Goal: Navigation & Orientation: Find specific page/section

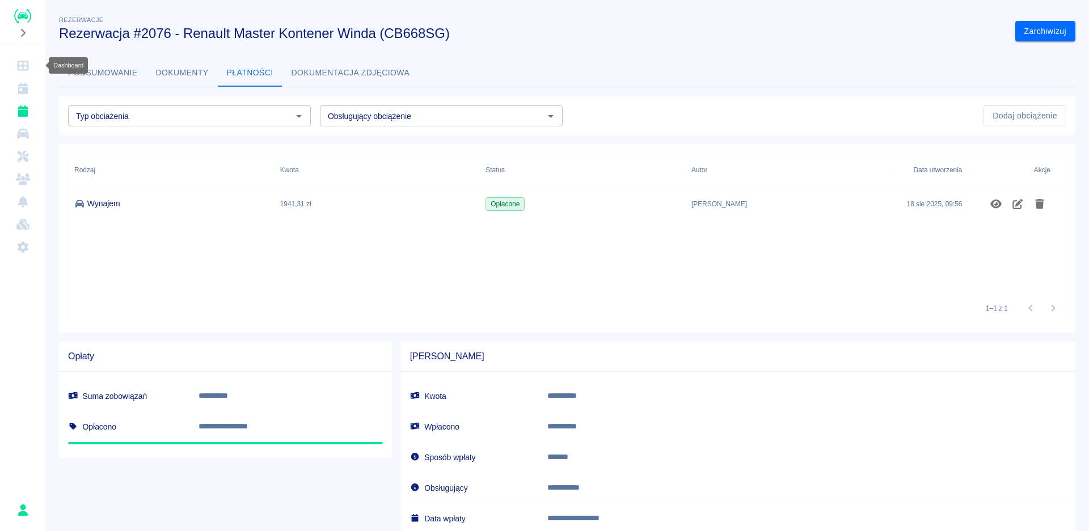
click at [16, 67] on icon "Dashboard" at bounding box center [23, 65] width 14 height 11
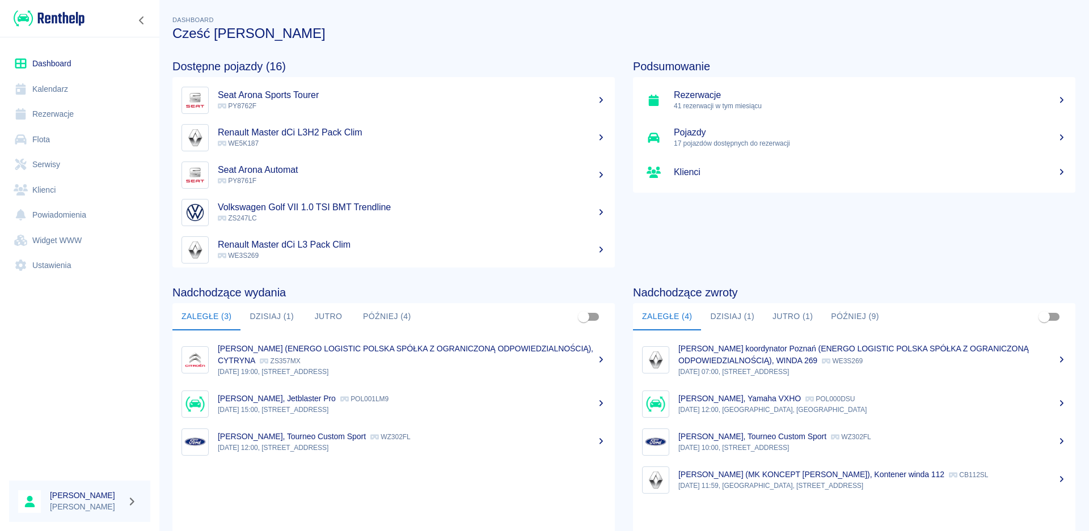
click at [269, 326] on button "Dzisiaj (1)" at bounding box center [271, 316] width 62 height 27
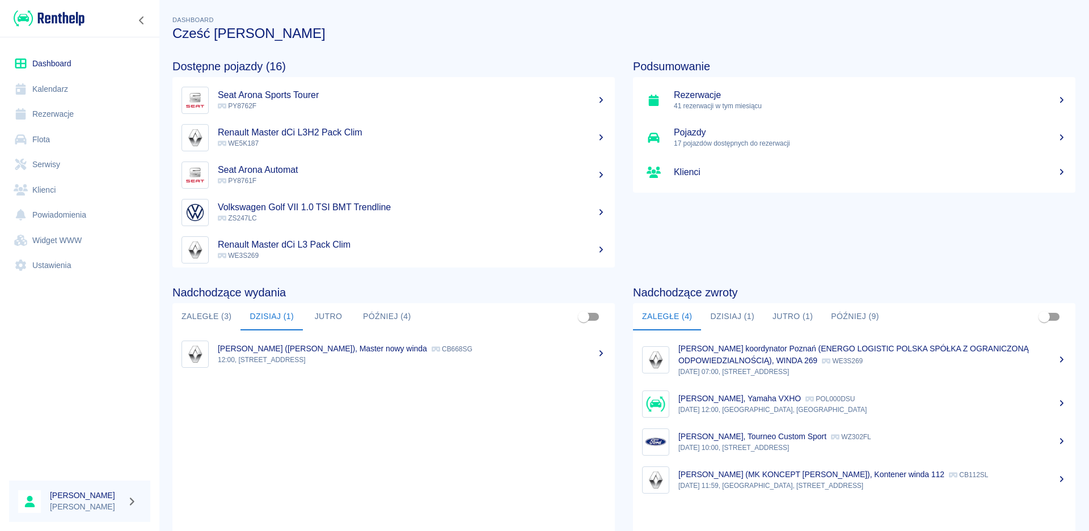
click at [258, 356] on p "12:00, [STREET_ADDRESS]" at bounding box center [412, 360] width 388 height 10
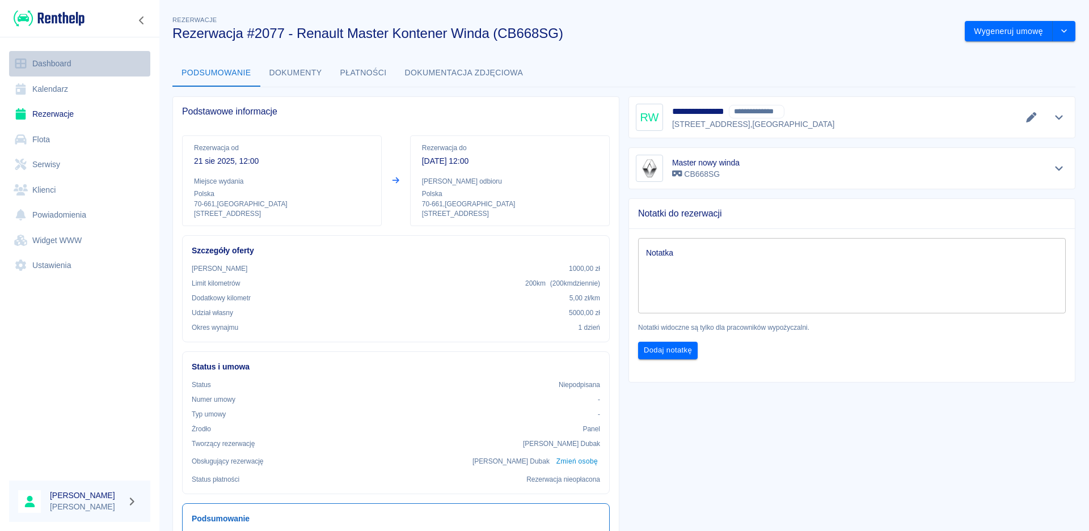
click at [53, 61] on link "Dashboard" at bounding box center [79, 64] width 141 height 26
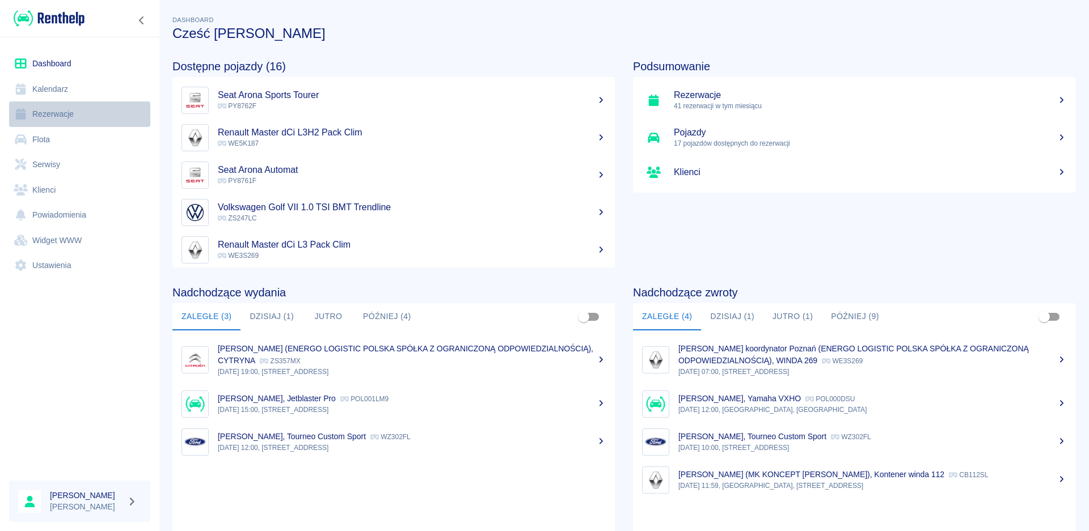
click at [77, 114] on link "Rezerwacje" at bounding box center [79, 114] width 141 height 26
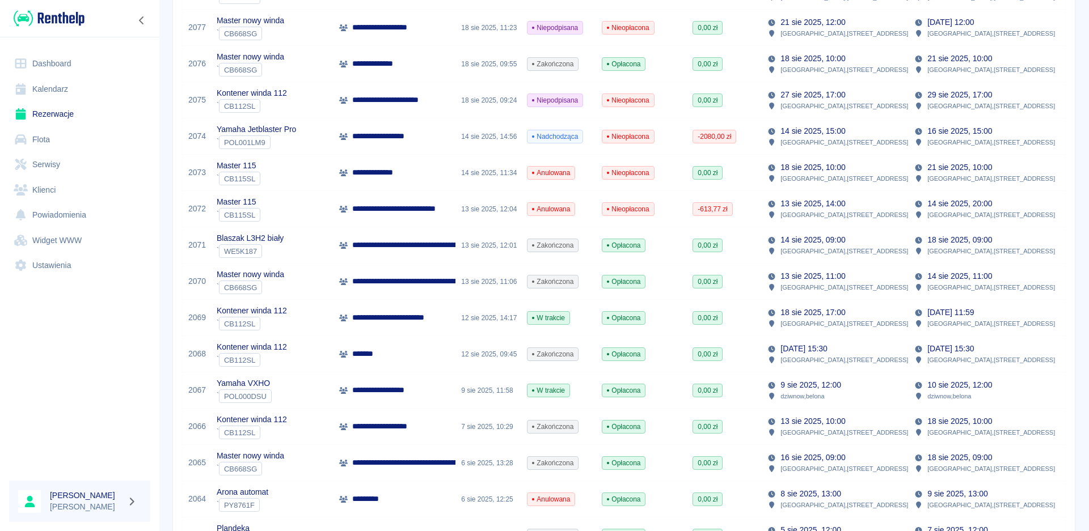
scroll to position [340, 0]
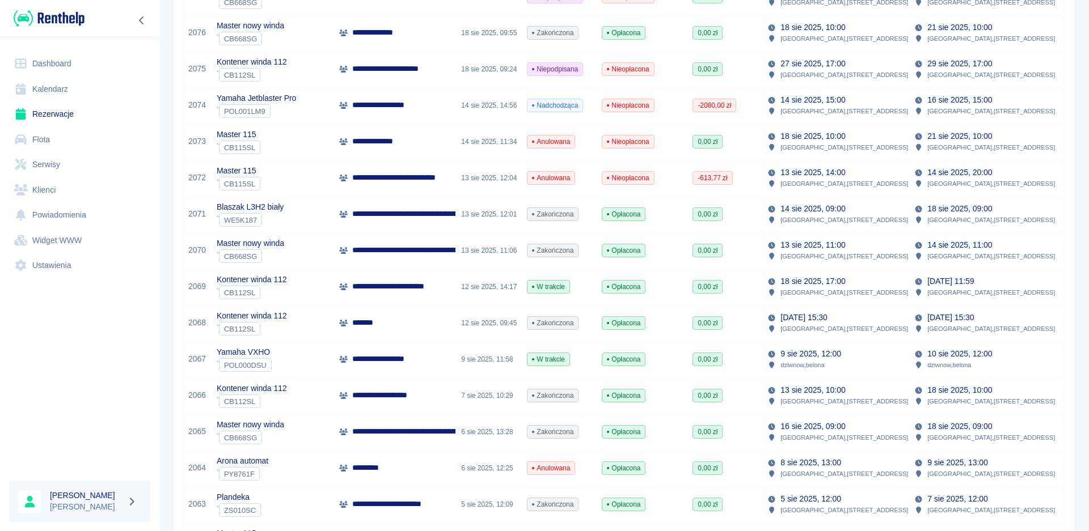
click at [361, 400] on p "**********" at bounding box center [389, 396] width 74 height 12
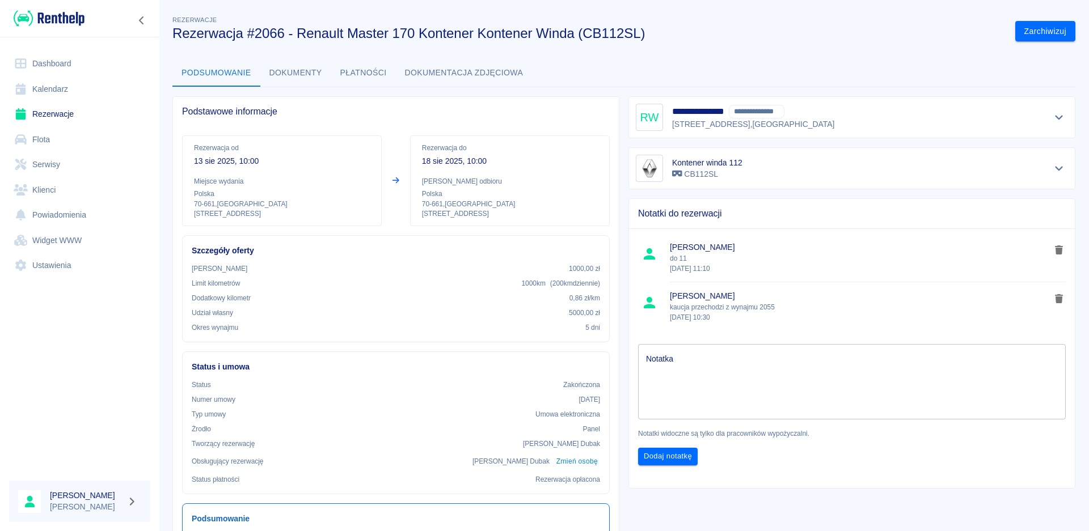
click at [368, 72] on button "Płatności" at bounding box center [363, 73] width 65 height 27
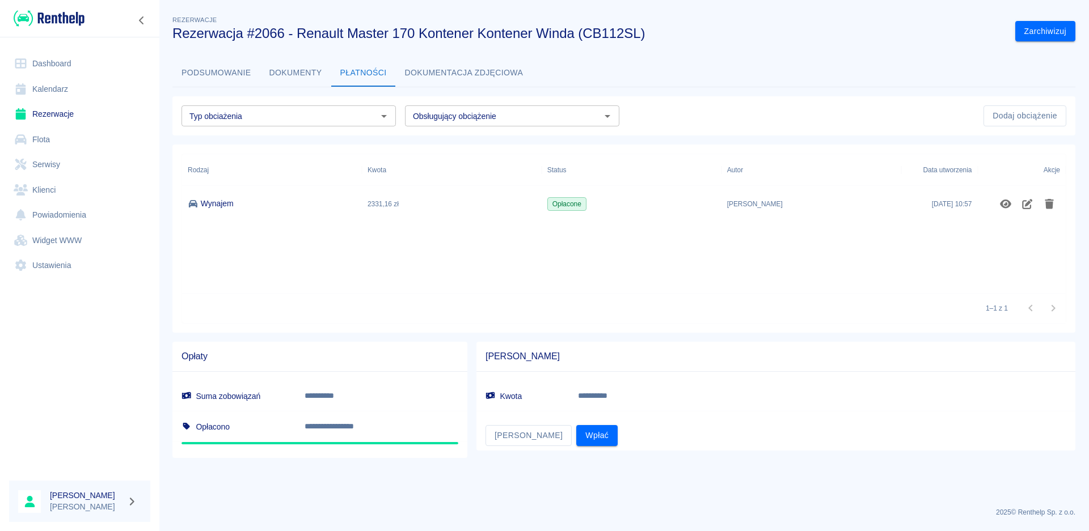
click at [40, 60] on link "Dashboard" at bounding box center [79, 64] width 141 height 26
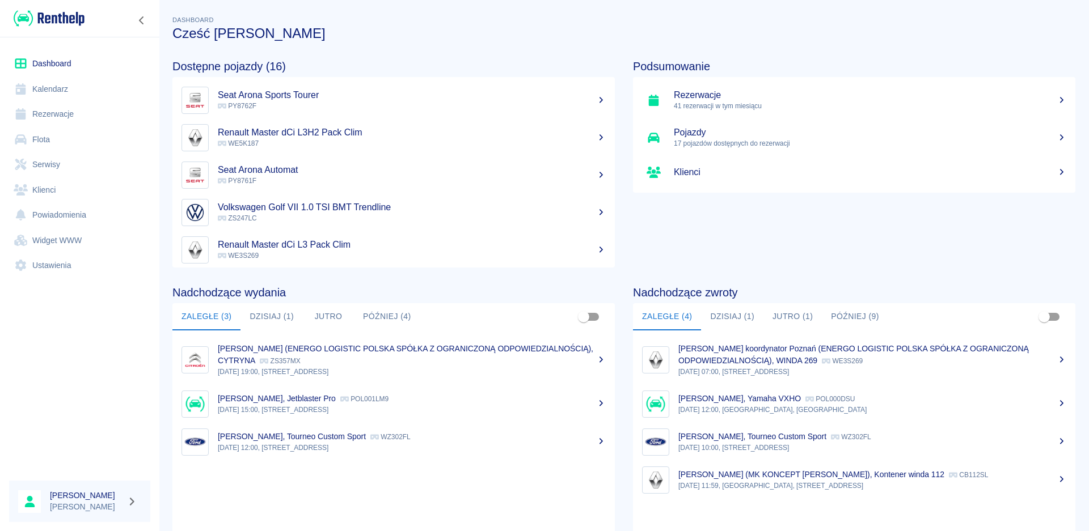
click at [725, 320] on button "Dzisiaj (1)" at bounding box center [732, 316] width 62 height 27
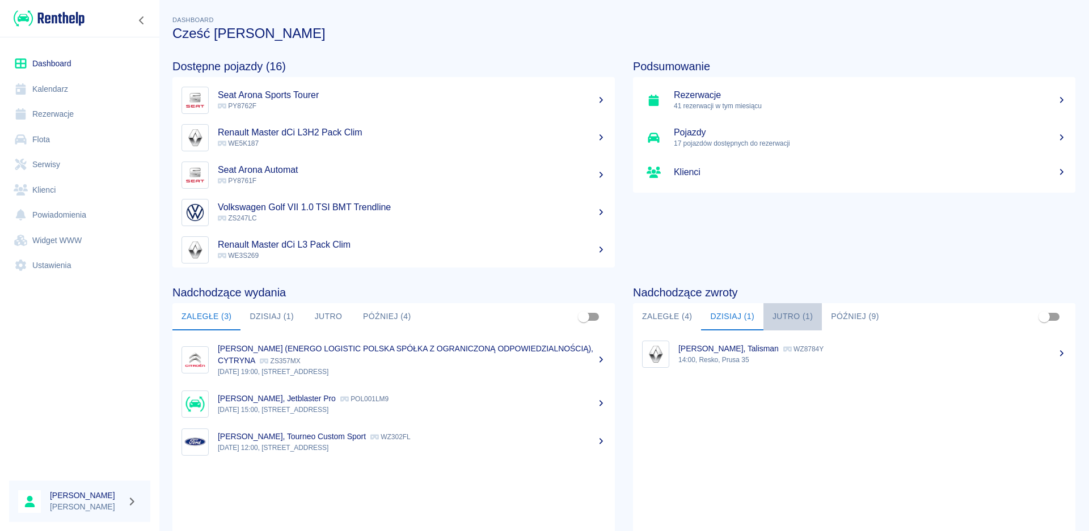
click at [791, 321] on button "Jutro (1)" at bounding box center [792, 316] width 58 height 27
click at [848, 321] on button "Później (9)" at bounding box center [855, 316] width 66 height 27
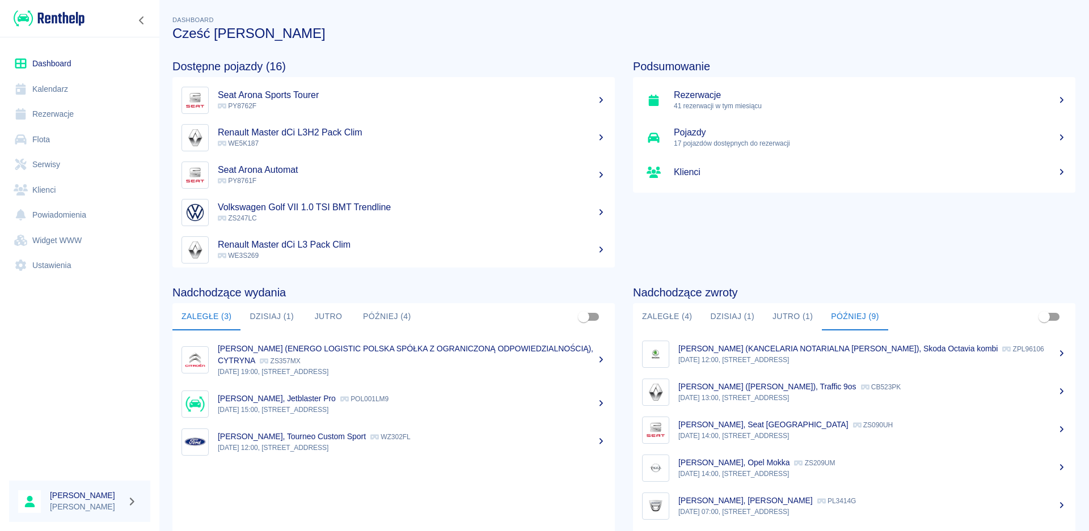
drag, startPoint x: 666, startPoint y: 314, endPoint x: 674, endPoint y: 319, distance: 9.0
click at [666, 314] on button "Zaległe (4)" at bounding box center [667, 316] width 68 height 27
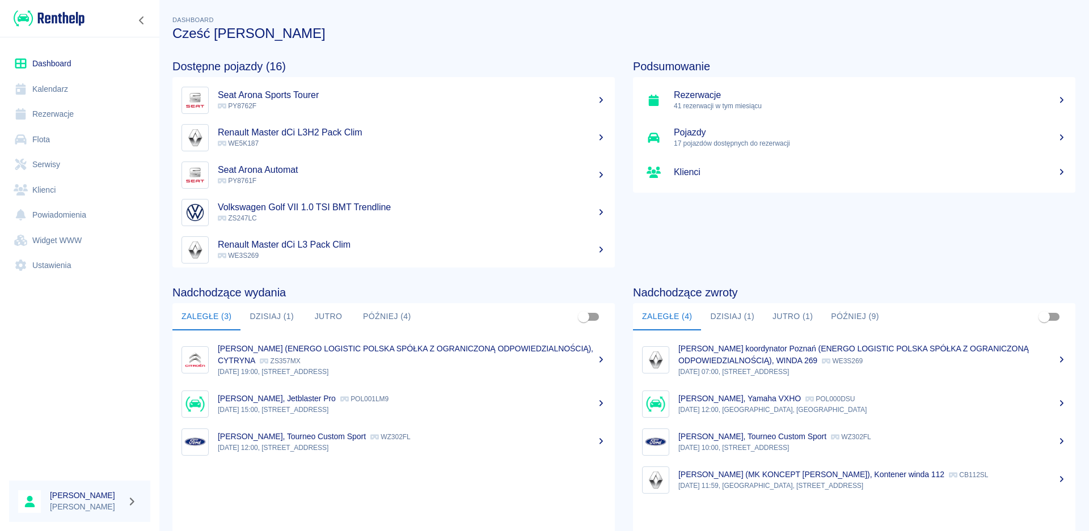
click at [736, 315] on button "Dzisiaj (1)" at bounding box center [732, 316] width 62 height 27
